Goal: Information Seeking & Learning: Check status

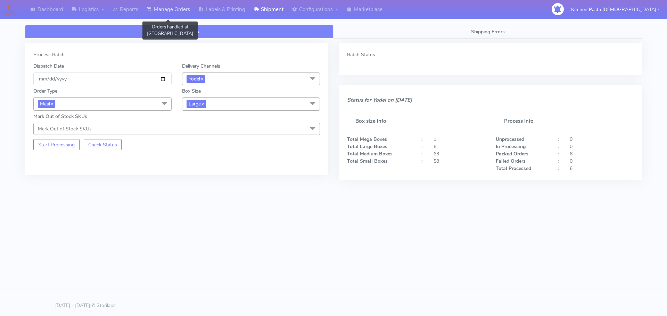
drag, startPoint x: 0, startPoint y: 0, endPoint x: 168, endPoint y: 8, distance: 168.3
click at [167, 8] on link "Manage Orders" at bounding box center [168, 9] width 52 height 19
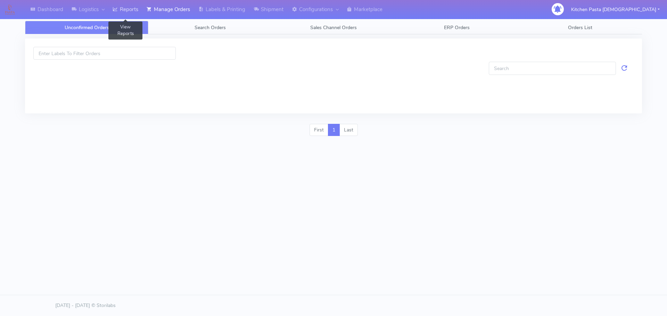
click at [127, 7] on link "Reports" at bounding box center [125, 9] width 34 height 19
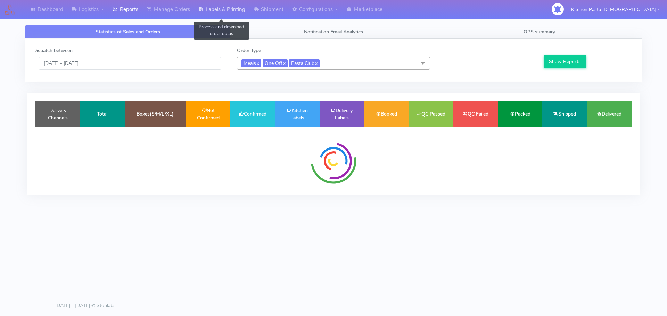
click at [210, 7] on link "Labels & Printing" at bounding box center [221, 9] width 55 height 19
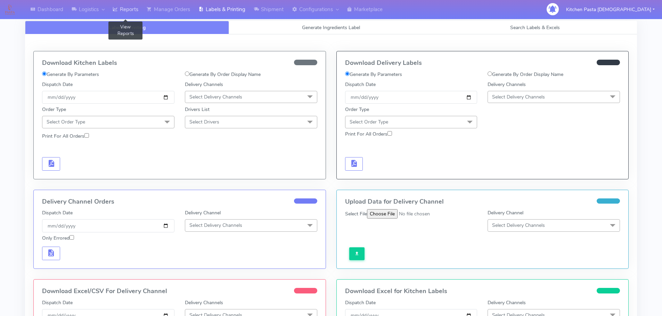
click at [136, 10] on link "Reports" at bounding box center [125, 9] width 34 height 19
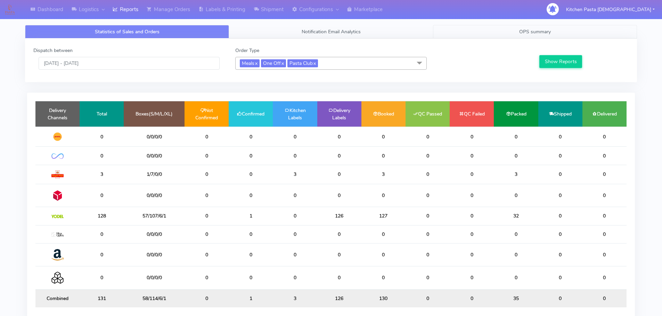
click at [532, 36] on link "OPS summary" at bounding box center [535, 32] width 204 height 14
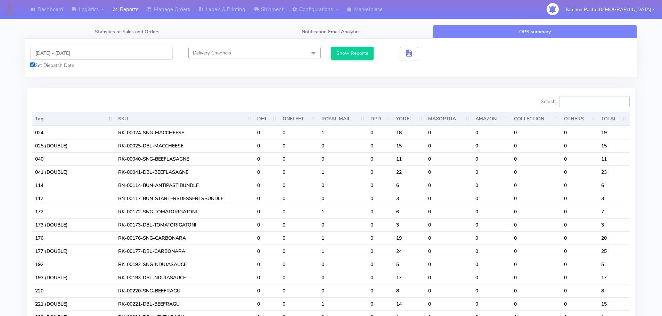
click at [568, 99] on input "Search:" at bounding box center [594, 101] width 70 height 11
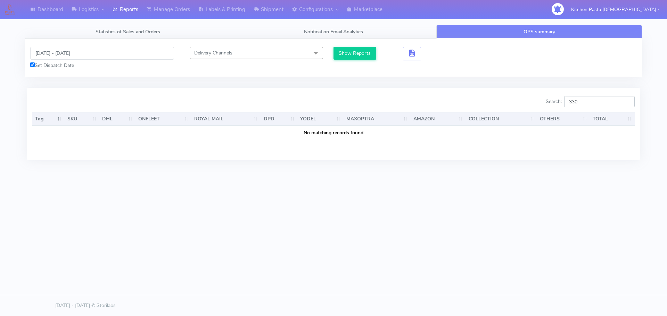
type input "330"
drag, startPoint x: 86, startPoint y: 44, endPoint x: 86, endPoint y: 48, distance: 3.8
click at [86, 47] on div "[DATE] - [DATE] Set Dispatch Date Delivery Channels Select All DHL OnFleet Roya…" at bounding box center [333, 58] width 617 height 39
drag, startPoint x: 86, startPoint y: 48, endPoint x: 89, endPoint y: 56, distance: 8.7
click at [86, 48] on input "[DATE] - [DATE]" at bounding box center [102, 53] width 144 height 13
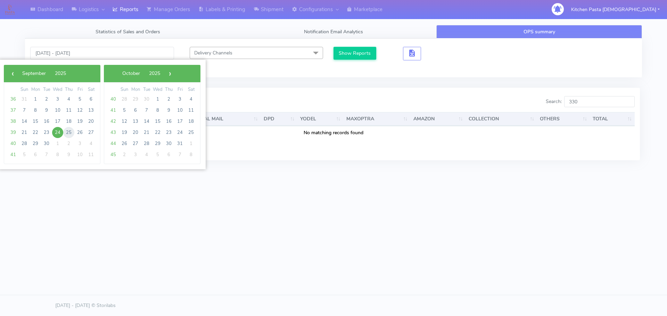
click at [70, 134] on span "25" at bounding box center [68, 132] width 11 height 11
type input "[DATE] - [DATE]"
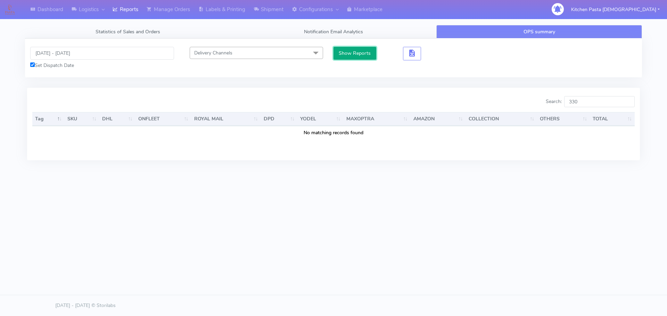
click at [356, 56] on button "Show Reports" at bounding box center [354, 53] width 43 height 13
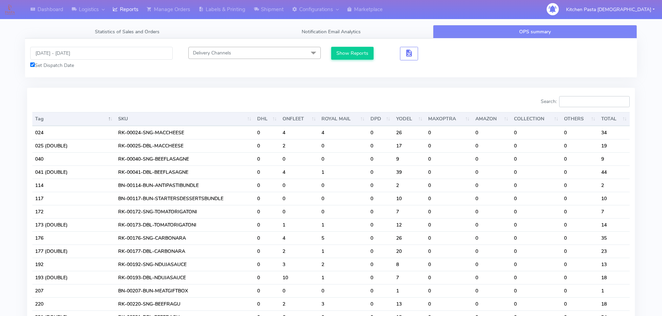
click at [586, 104] on input "Search:" at bounding box center [594, 101] width 70 height 11
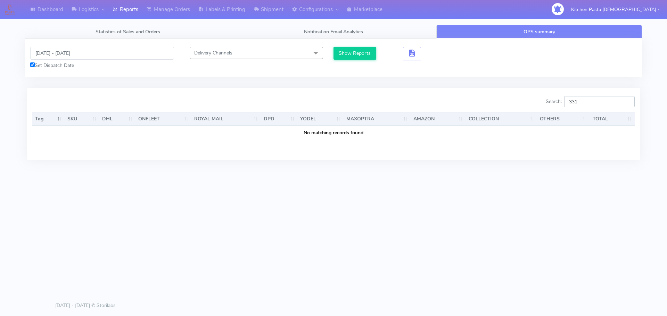
type input "331"
